Goal: Check status: Check status

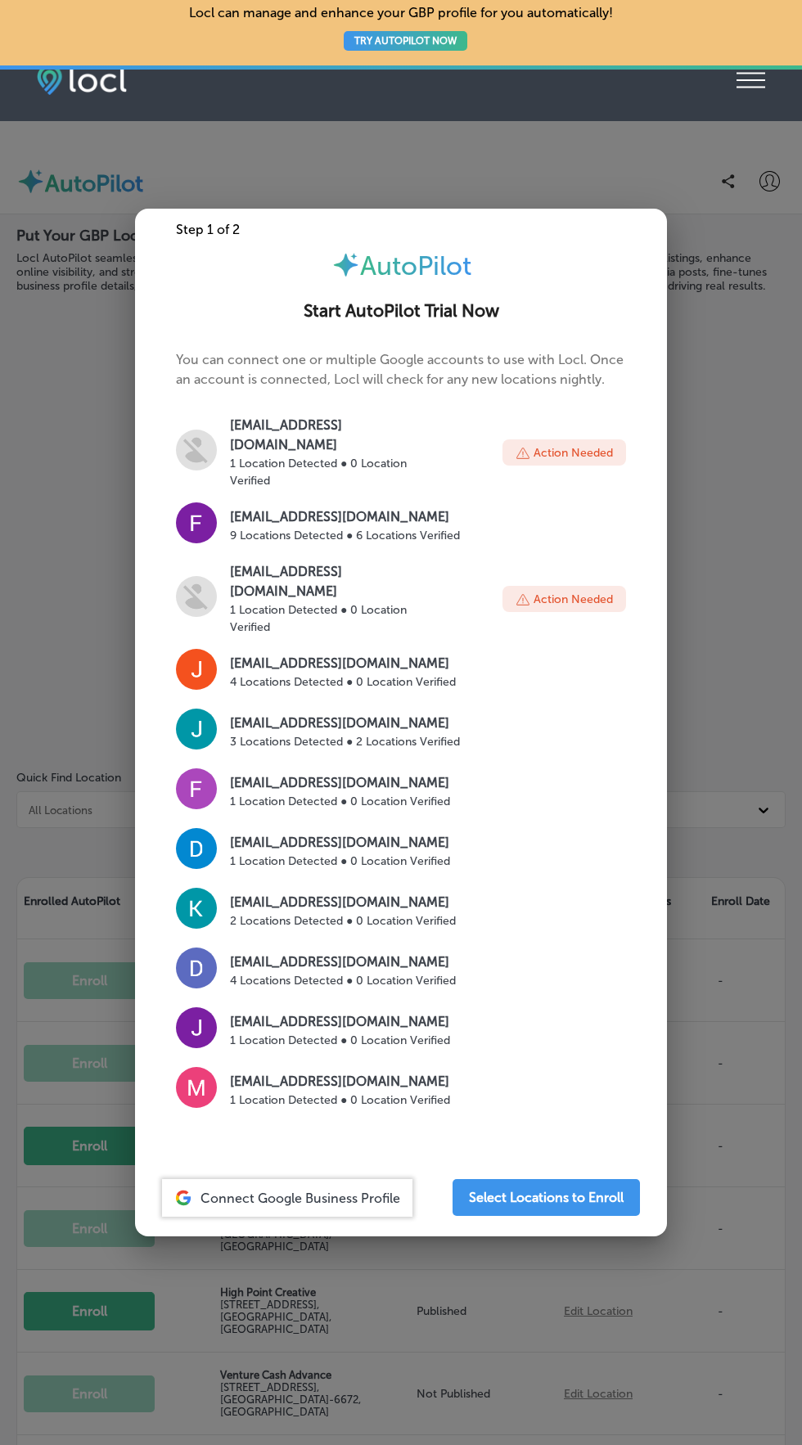
click at [727, 1011] on div at bounding box center [401, 722] width 802 height 1445
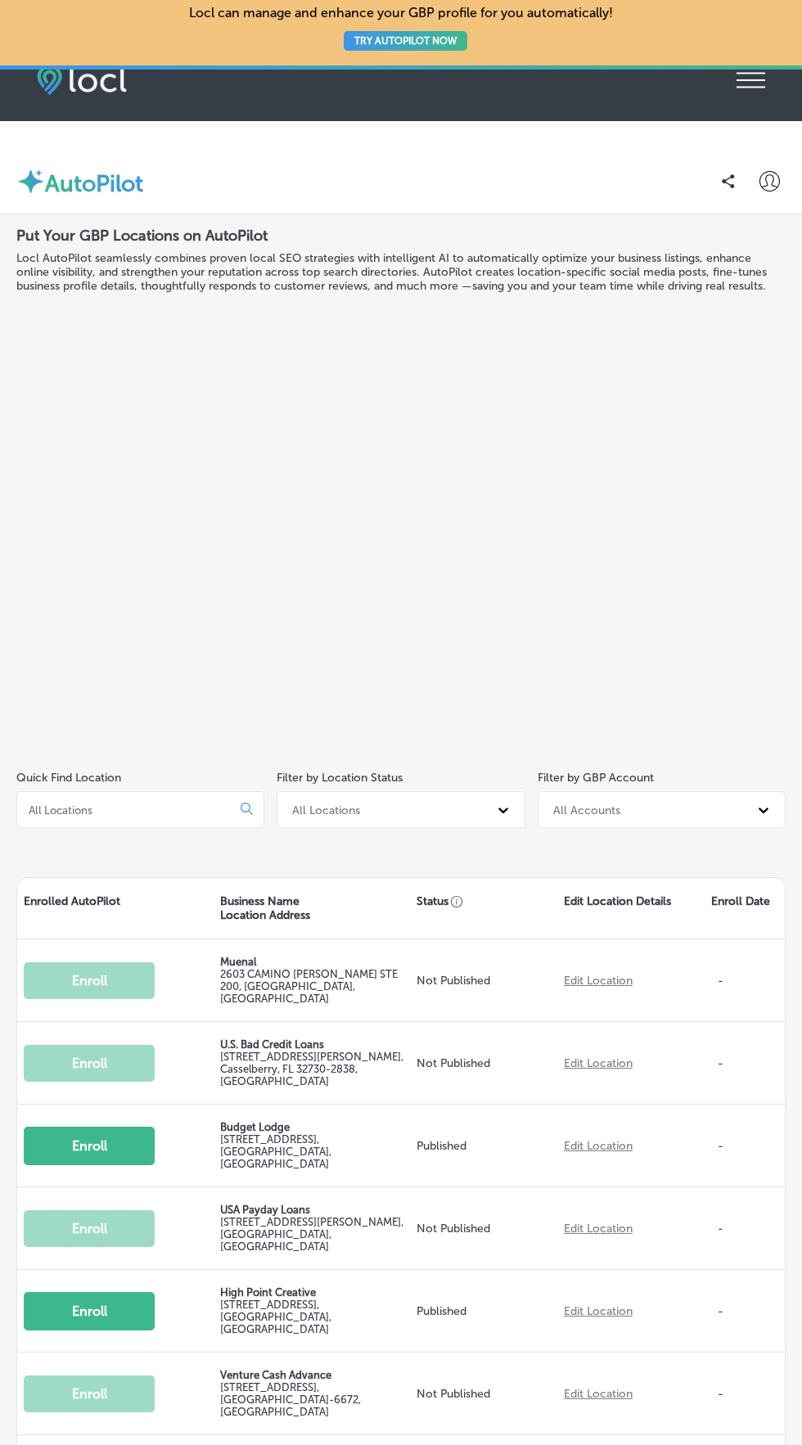
click at [752, 90] on icon "iconmonstr-menu-thin copy Created with Sketch." at bounding box center [751, 80] width 29 height 25
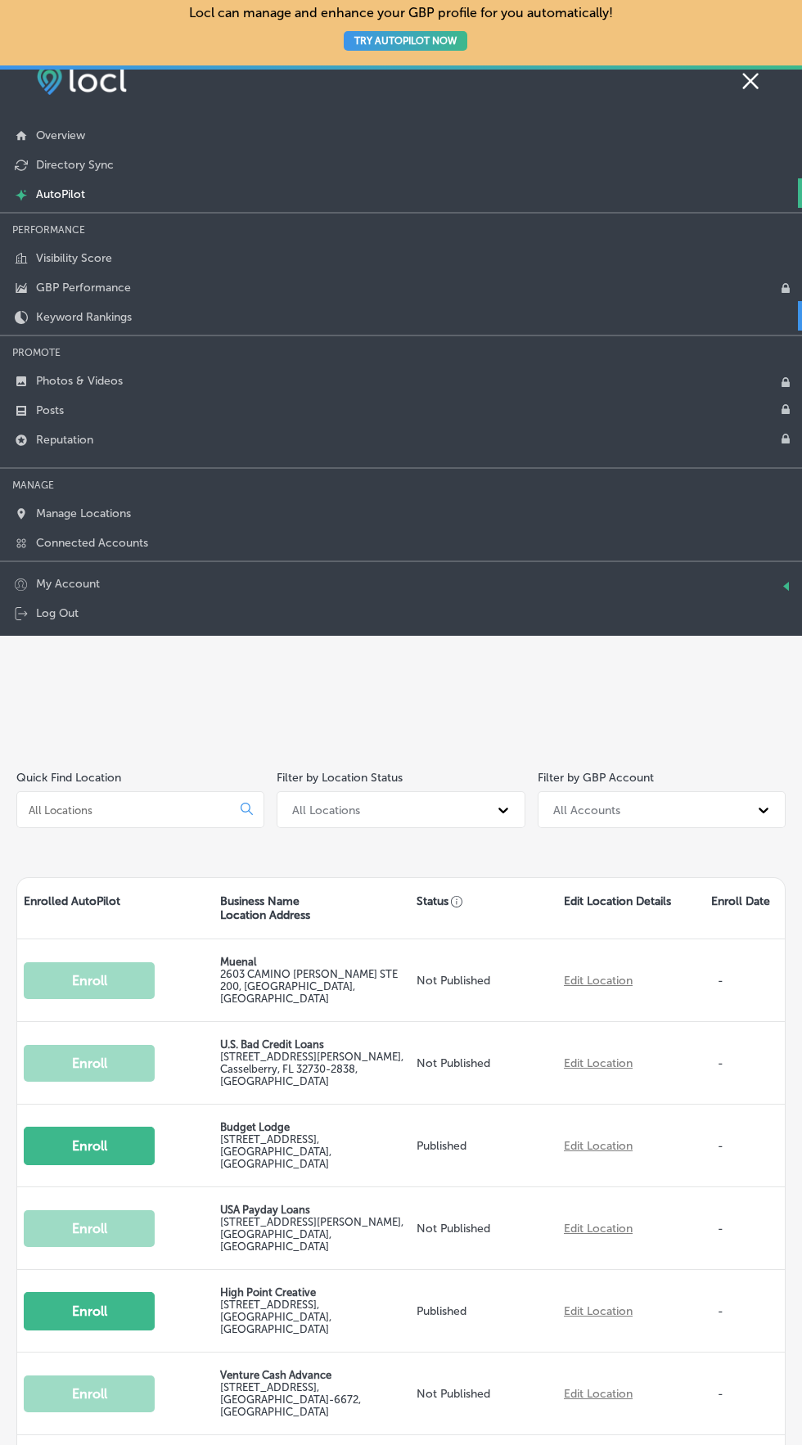
click at [577, 327] on link "Keyword Rankings" at bounding box center [401, 315] width 802 height 29
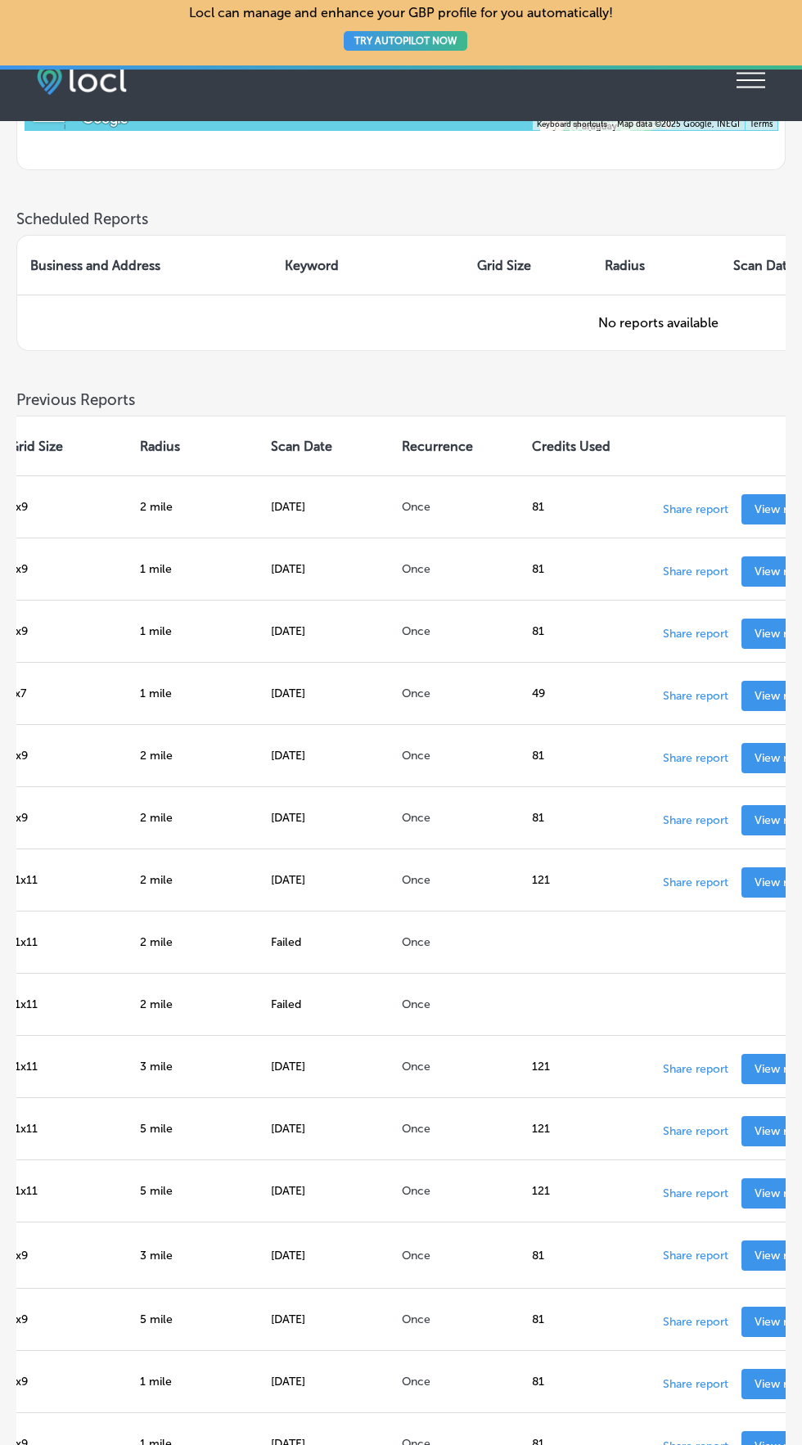
scroll to position [0, 540]
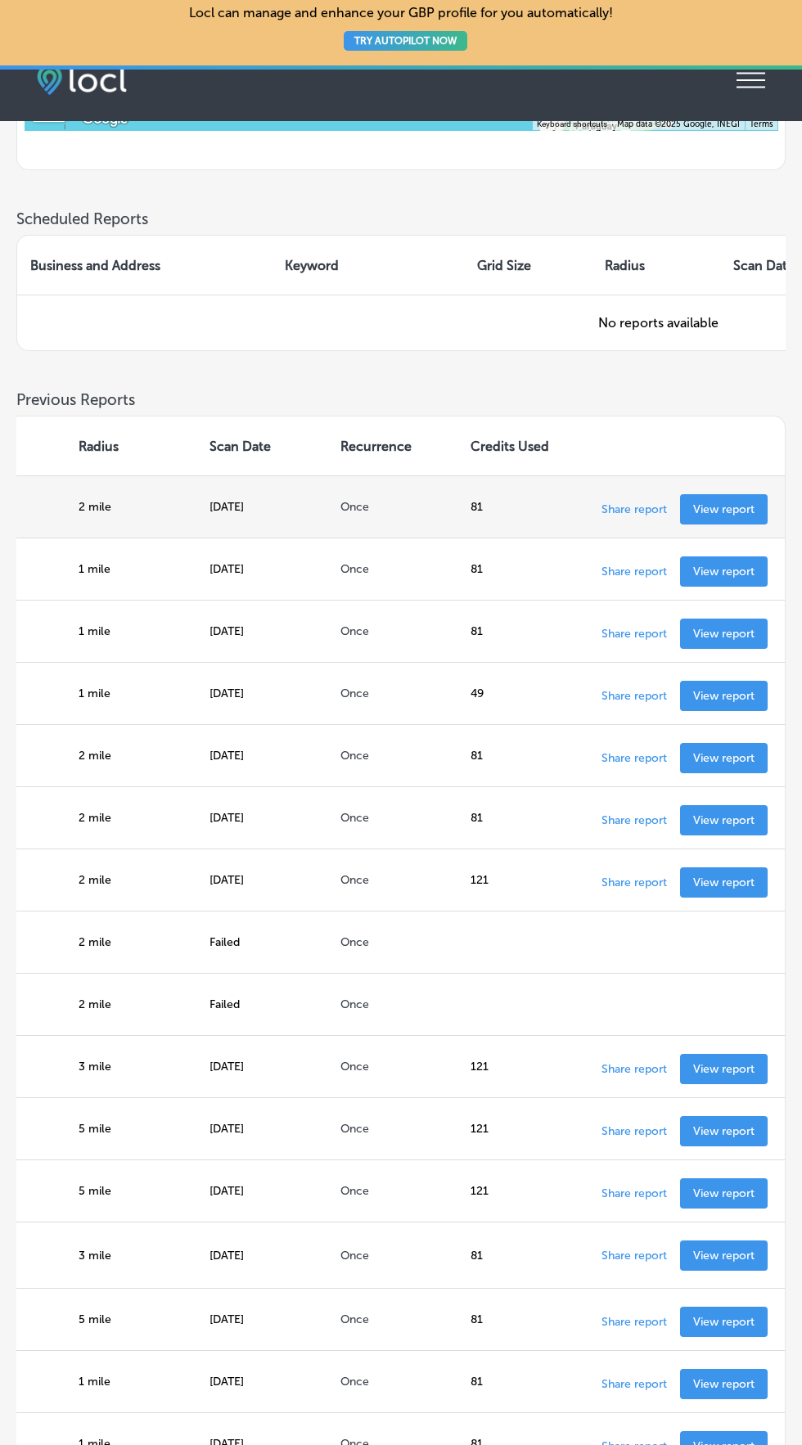
click at [750, 525] on link "View report" at bounding box center [724, 509] width 88 height 30
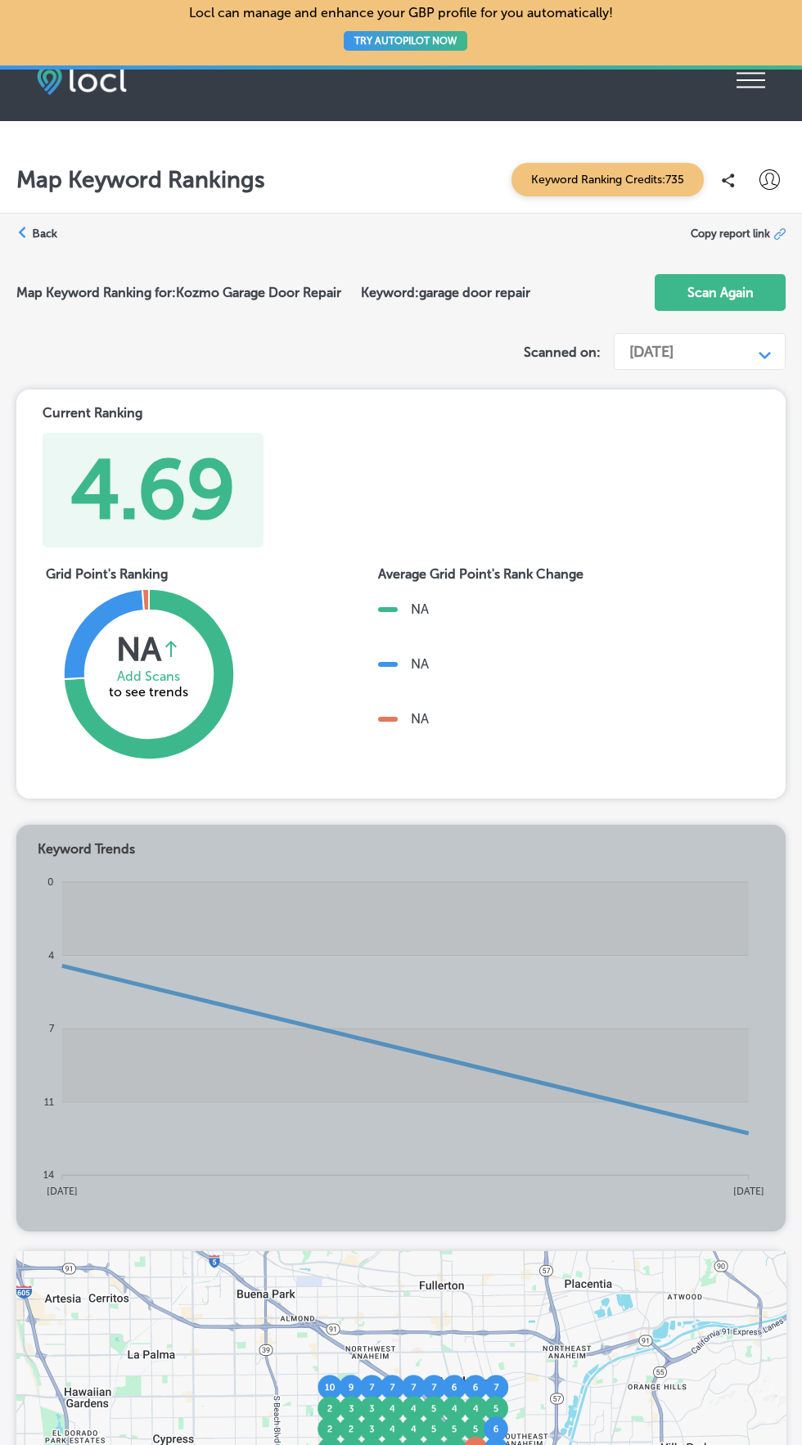
click at [625, 179] on span "Keyword Ranking Credits: 735" at bounding box center [607, 180] width 192 height 34
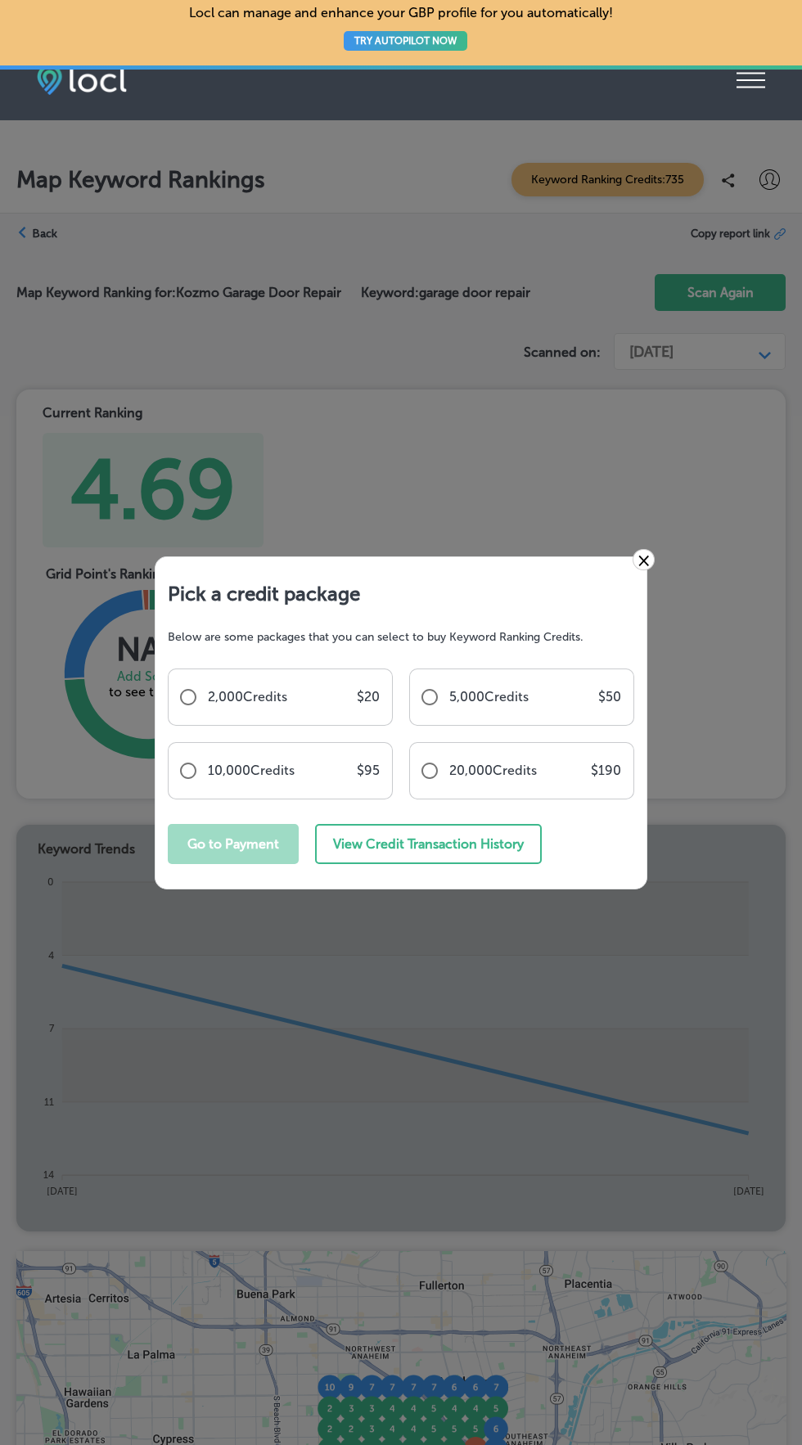
click at [486, 795] on div "20,000 Credits $ 190" at bounding box center [521, 770] width 225 height 57
click at [522, 841] on button "View Credit Transaction History" at bounding box center [428, 844] width 227 height 40
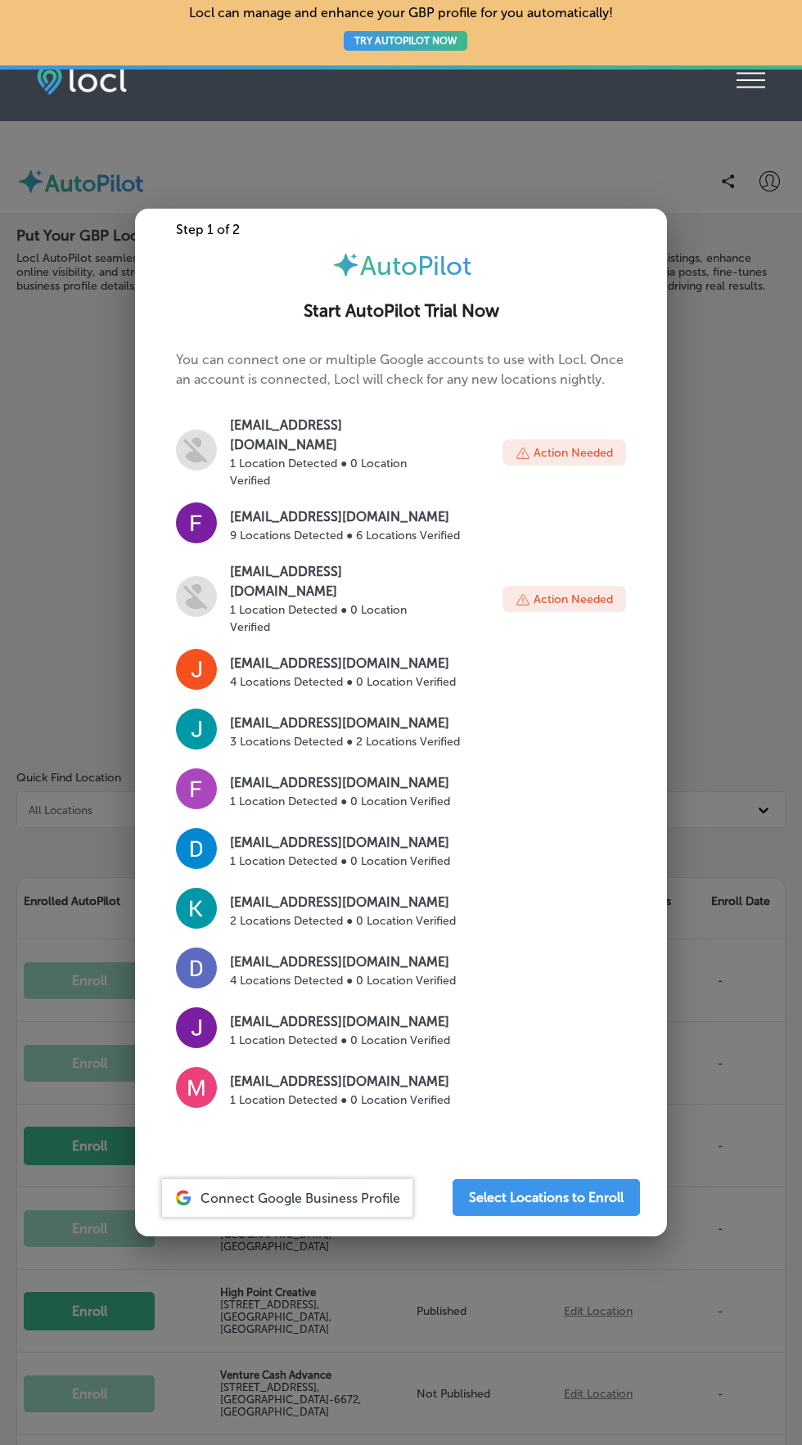
click at [763, 962] on div at bounding box center [401, 722] width 802 height 1445
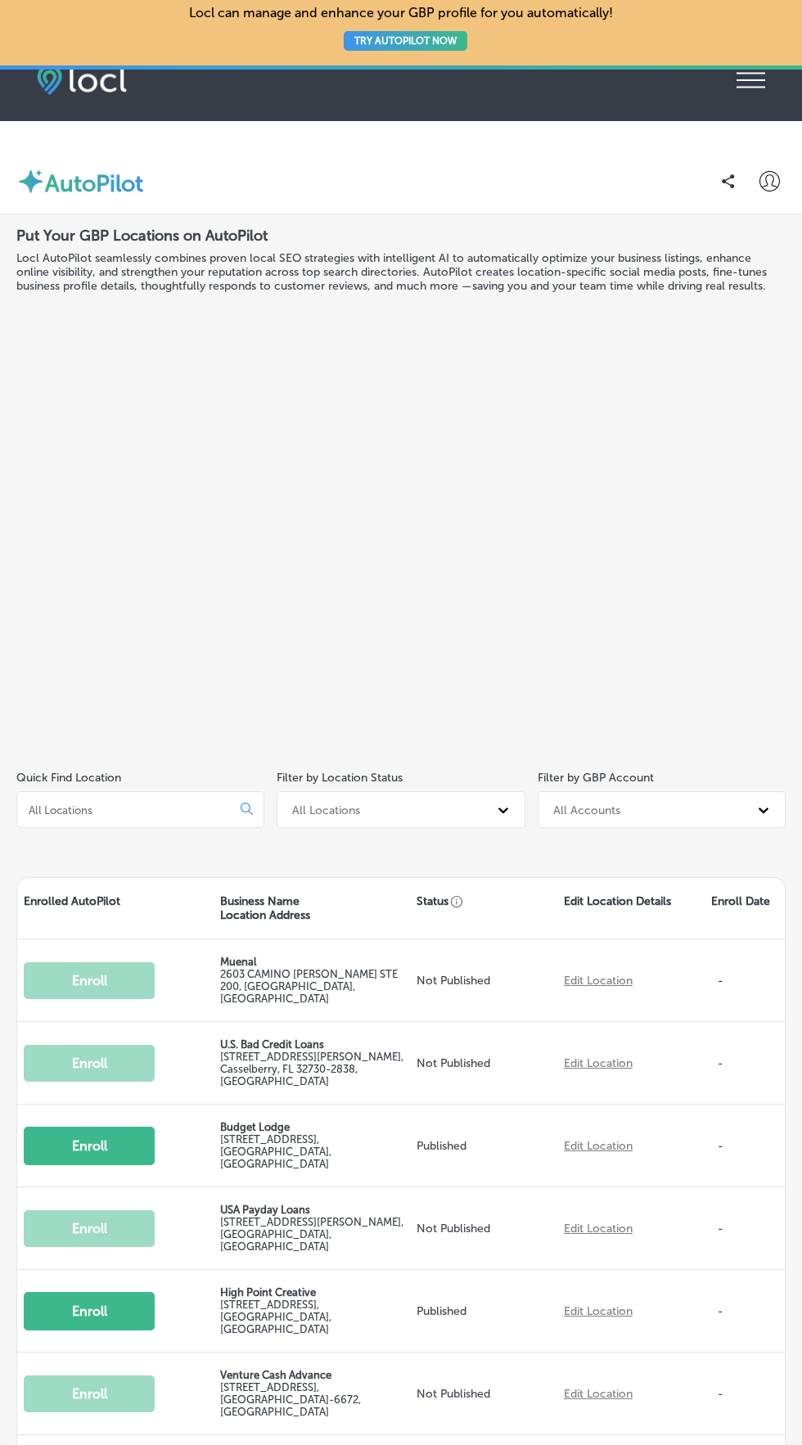
click at [750, 68] on div at bounding box center [401, 67] width 802 height 4
click at [755, 84] on icon "iconmonstr-menu-thin copy Created with Sketch." at bounding box center [751, 80] width 29 height 25
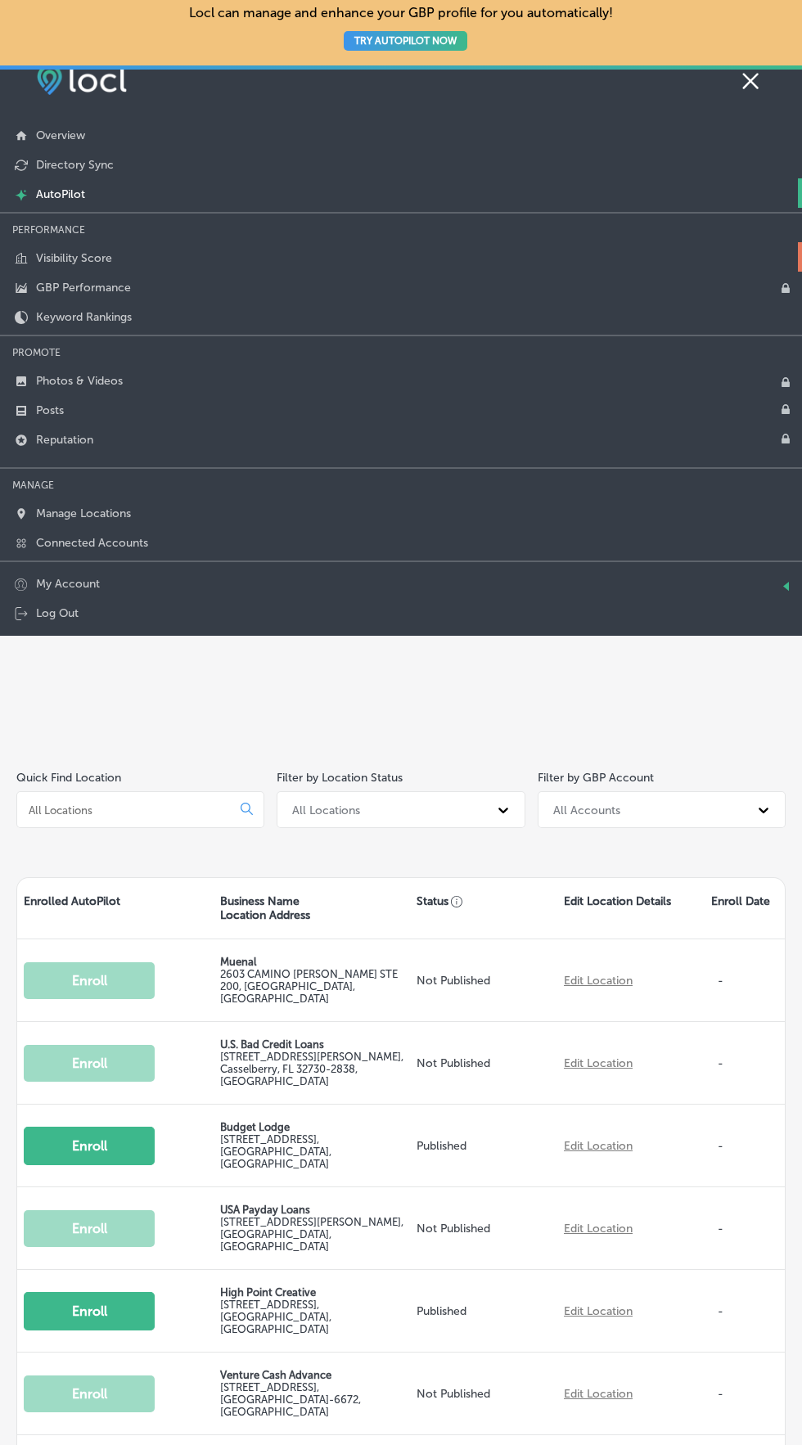
click at [639, 256] on link "Visibility Score" at bounding box center [401, 256] width 802 height 29
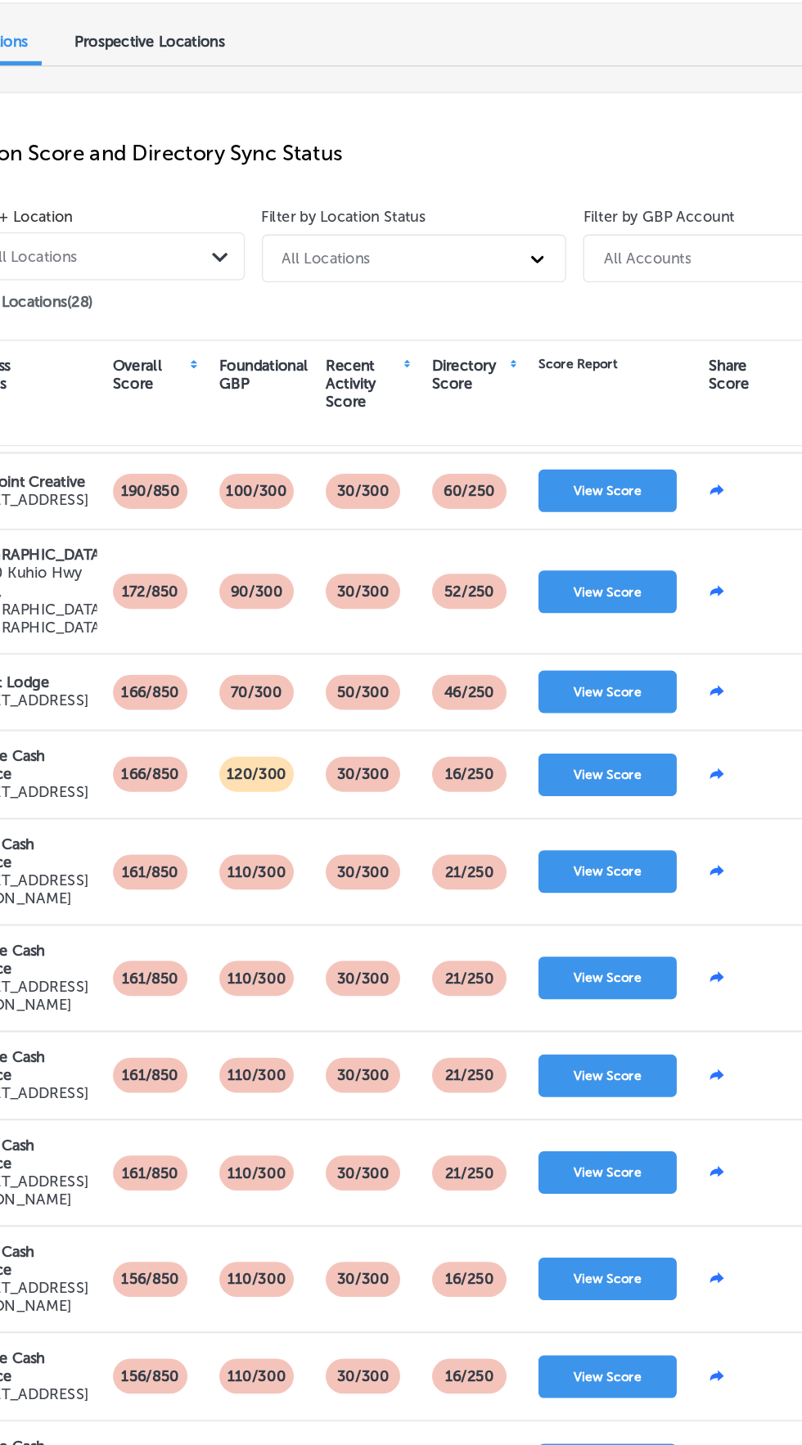
scroll to position [312, 0]
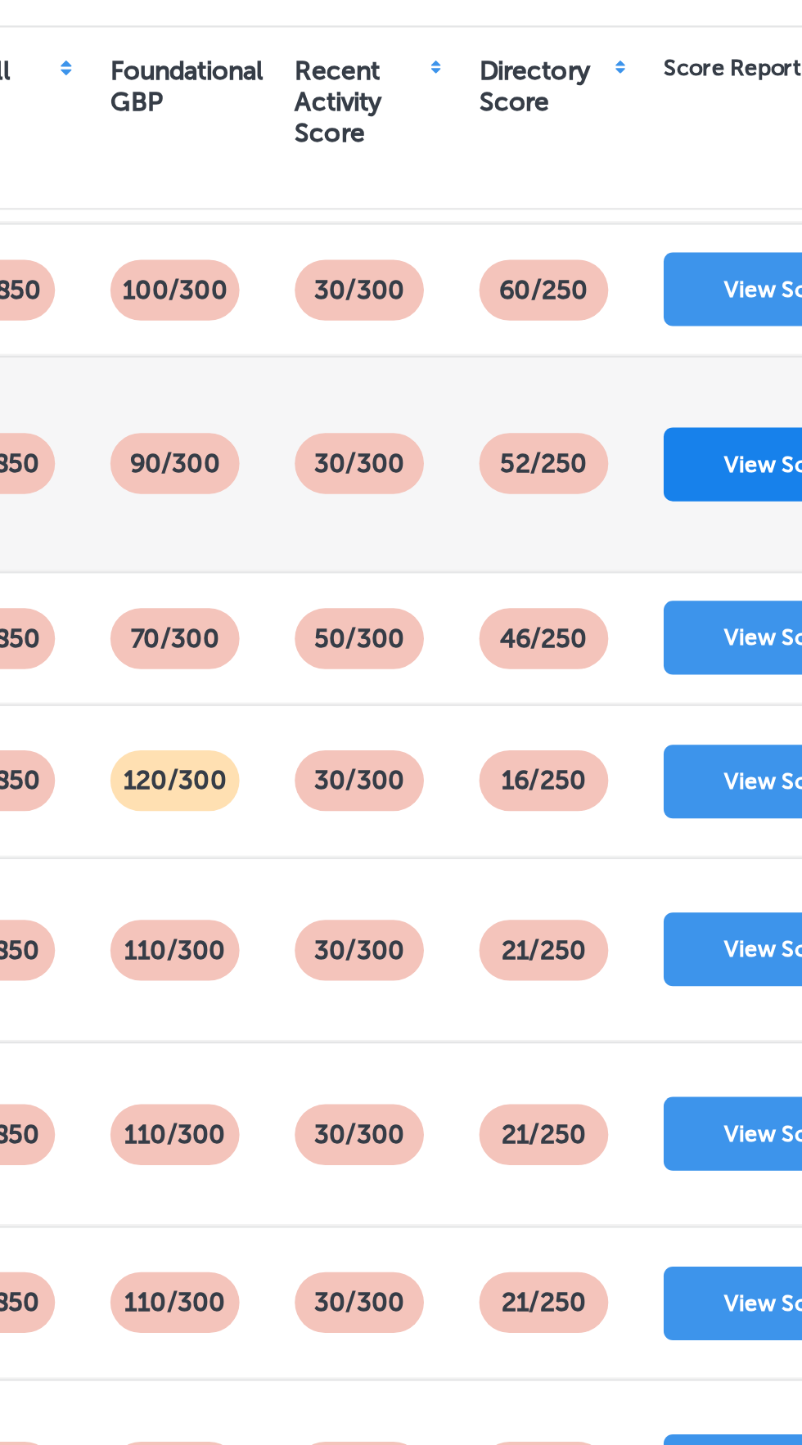
click at [530, 683] on button "View Score" at bounding box center [550, 667] width 106 height 33
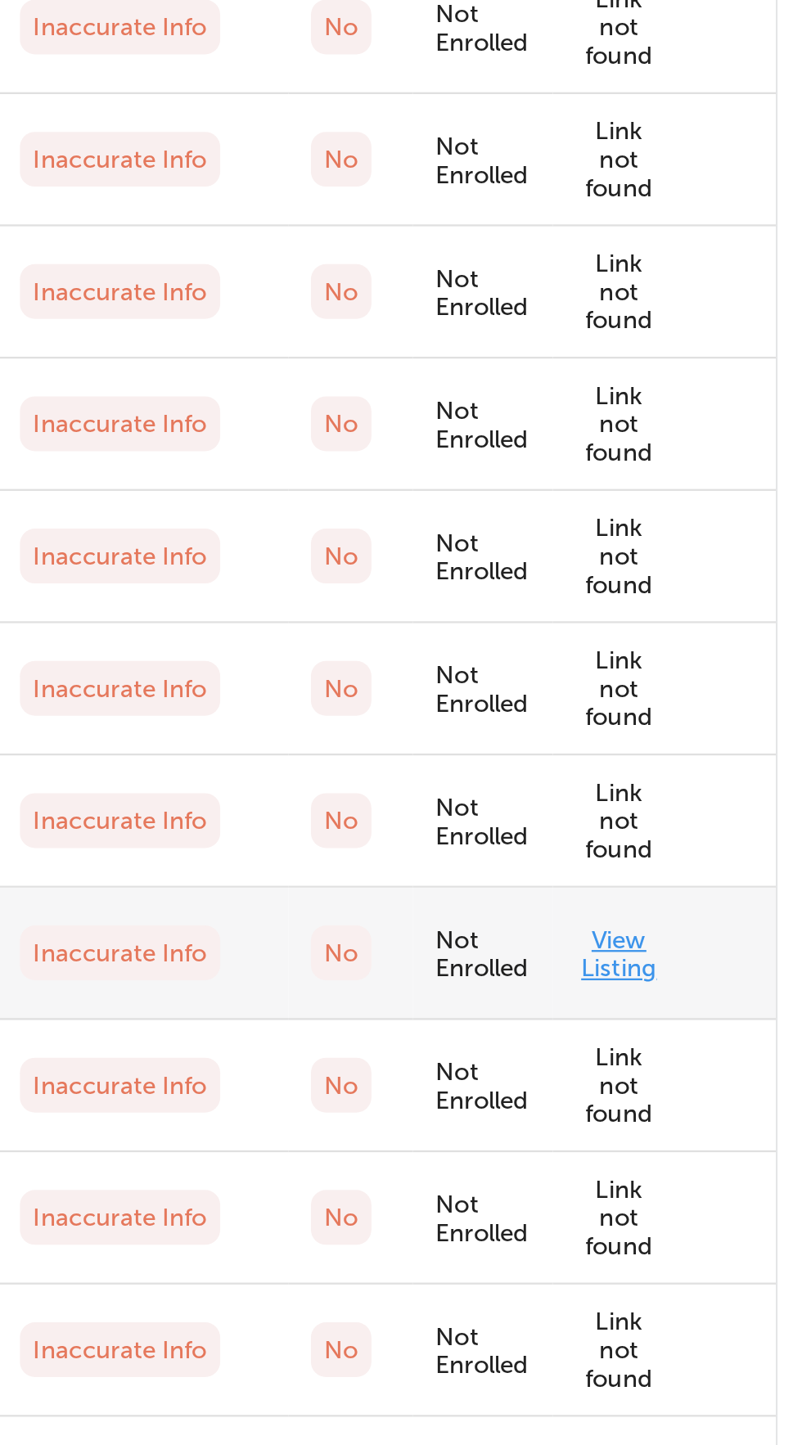
click at [693, 714] on link "View Listing" at bounding box center [691, 709] width 33 height 25
